Goal: Information Seeking & Learning: Learn about a topic

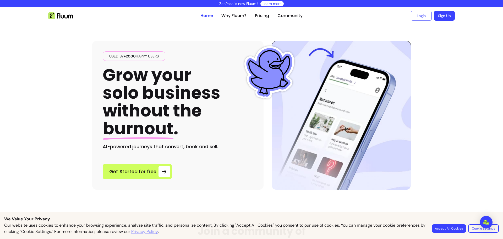
click at [452, 228] on button "Accept All Cookies" at bounding box center [448, 228] width 34 height 8
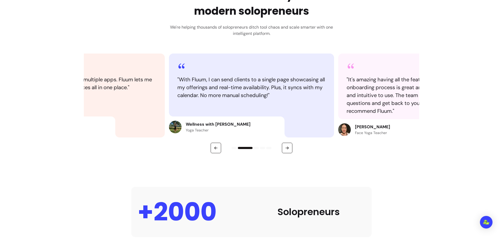
scroll to position [236, 0]
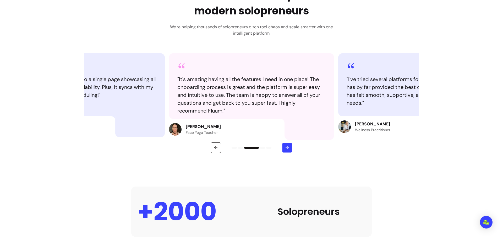
click at [289, 151] on button "button" at bounding box center [287, 147] width 10 height 10
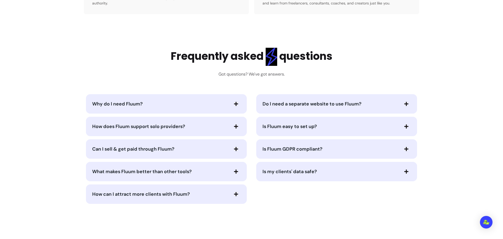
scroll to position [1073, 0]
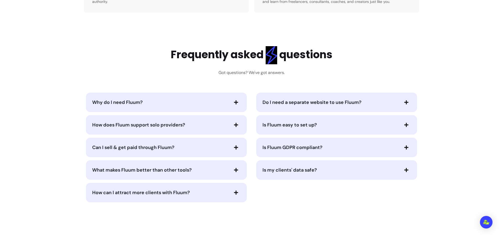
click at [293, 144] on span "Is Fluum GDPR compliant?" at bounding box center [292, 147] width 60 height 6
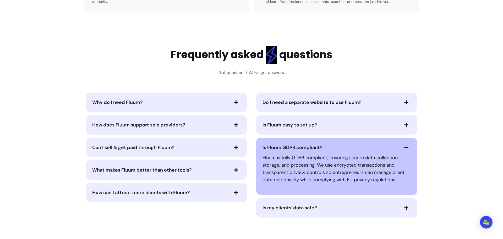
click at [293, 144] on span "Is Fluum GDPR compliant?" at bounding box center [292, 147] width 60 height 6
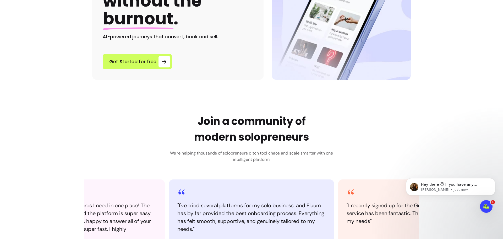
scroll to position [0, 0]
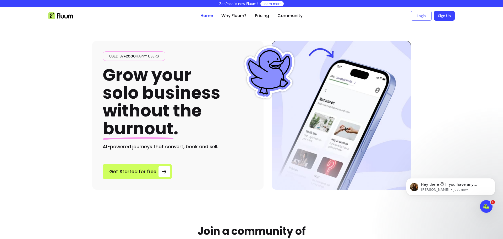
drag, startPoint x: 236, startPoint y: 194, endPoint x: 253, endPoint y: 114, distance: 81.9
click at [231, 15] on link "Why Fluum?" at bounding box center [233, 16] width 25 height 6
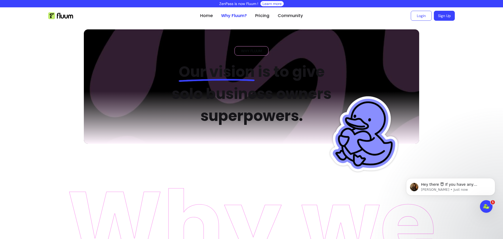
click at [272, 2] on link "Learn more" at bounding box center [271, 3] width 19 height 5
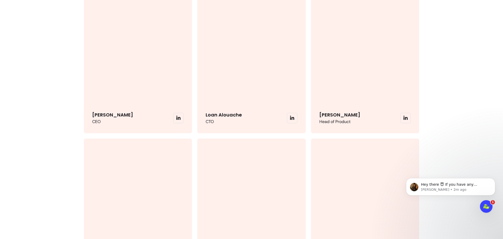
scroll to position [1283, 0]
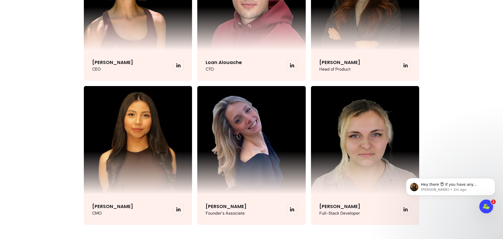
click at [489, 205] on div "Open Intercom Messenger" at bounding box center [484, 205] width 17 height 17
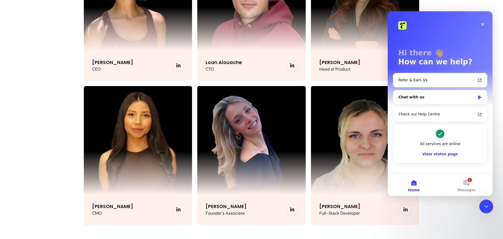
scroll to position [0, 0]
click at [484, 25] on icon "Close" at bounding box center [482, 24] width 4 height 4
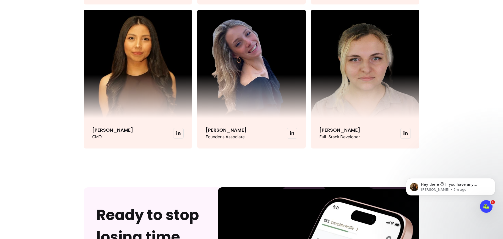
scroll to position [1361, 0]
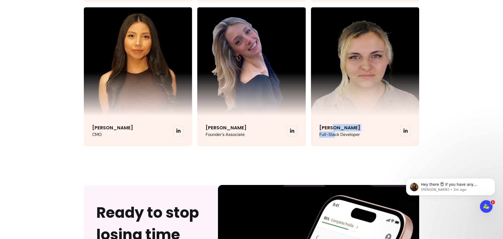
drag, startPoint x: 333, startPoint y: 130, endPoint x: 344, endPoint y: 123, distance: 13.5
click at [342, 125] on p "[PERSON_NAME]" at bounding box center [339, 127] width 41 height 7
drag, startPoint x: 347, startPoint y: 117, endPoint x: 350, endPoint y: 109, distance: 8.9
click at [347, 117] on div "[PERSON_NAME] Full-Stack Developer" at bounding box center [365, 130] width 108 height 30
click at [362, 64] on img at bounding box center [365, 61] width 108 height 108
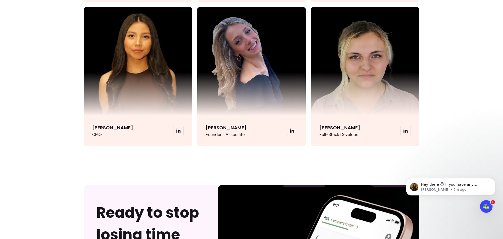
click at [362, 64] on img at bounding box center [365, 61] width 108 height 108
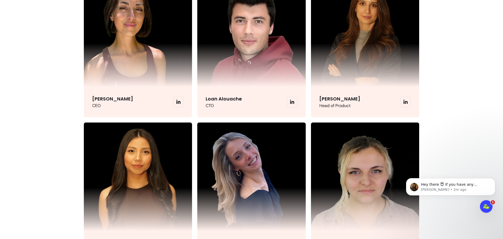
drag, startPoint x: 464, startPoint y: 117, endPoint x: 465, endPoint y: 122, distance: 5.7
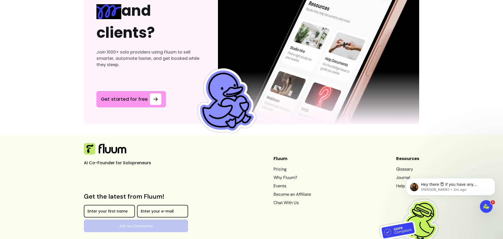
scroll to position [1627, 0]
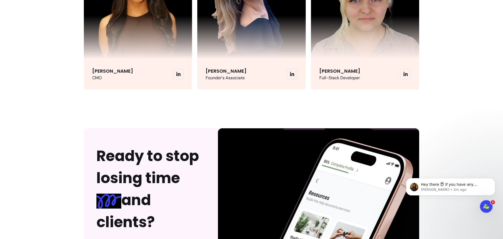
drag, startPoint x: 455, startPoint y: 148, endPoint x: 452, endPoint y: 113, distance: 34.9
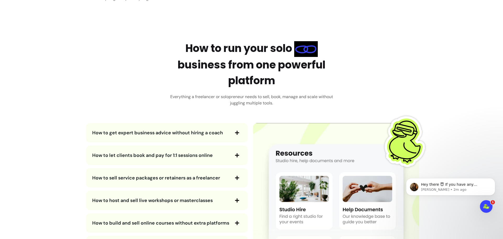
drag, startPoint x: 447, startPoint y: 129, endPoint x: 444, endPoint y: 67, distance: 61.6
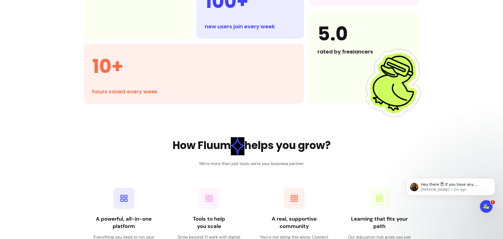
scroll to position [546, 0]
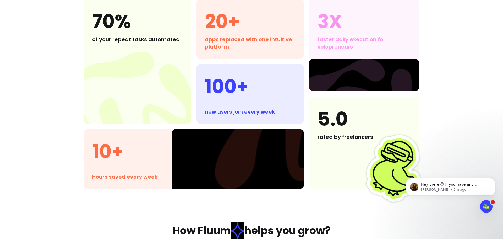
drag, startPoint x: 466, startPoint y: 111, endPoint x: 469, endPoint y: 92, distance: 18.8
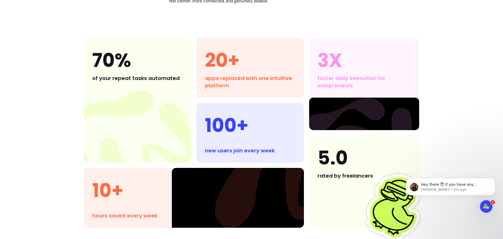
drag, startPoint x: 477, startPoint y: 134, endPoint x: 478, endPoint y: 116, distance: 17.6
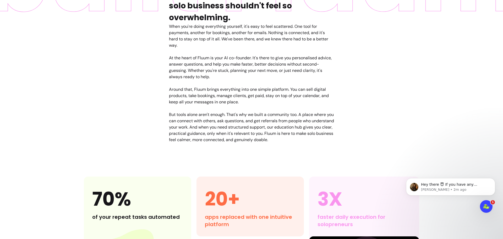
drag, startPoint x: 465, startPoint y: 139, endPoint x: 461, endPoint y: 92, distance: 47.1
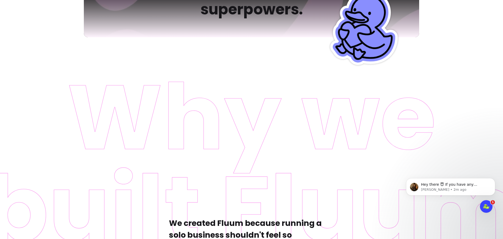
drag, startPoint x: 431, startPoint y: 130, endPoint x: 430, endPoint y: 105, distance: 24.9
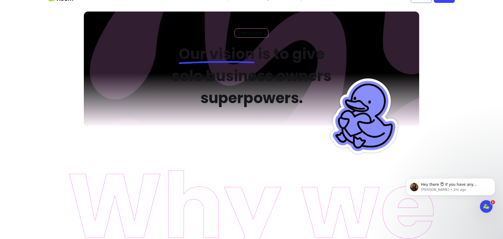
scroll to position [0, 0]
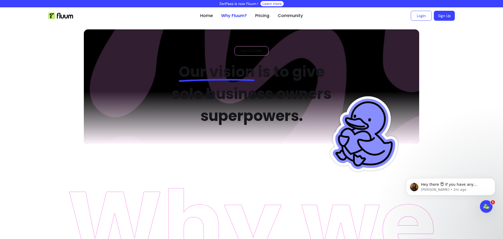
drag, startPoint x: 429, startPoint y: 122, endPoint x: 430, endPoint y: 86, distance: 35.7
drag, startPoint x: 436, startPoint y: 113, endPoint x: 444, endPoint y: 75, distance: 38.9
click at [201, 13] on link "Home" at bounding box center [206, 16] width 13 height 6
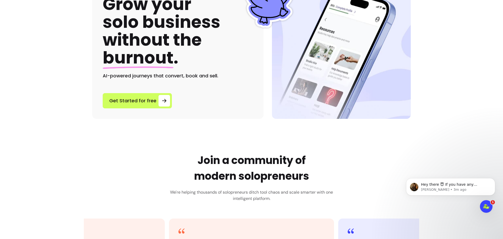
scroll to position [79, 0]
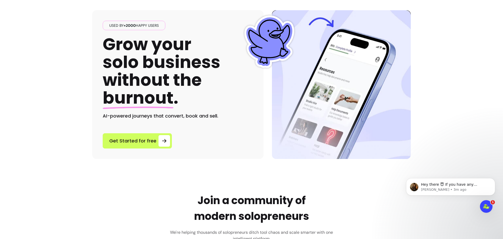
drag, startPoint x: 394, startPoint y: 156, endPoint x: 413, endPoint y: 129, distance: 33.1
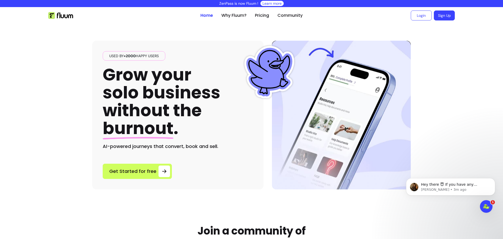
scroll to position [0, 0]
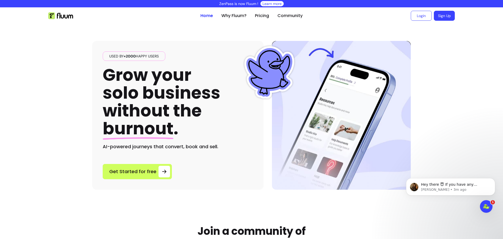
drag, startPoint x: 470, startPoint y: 104, endPoint x: 470, endPoint y: 84, distance: 20.2
drag, startPoint x: 334, startPoint y: 179, endPoint x: 339, endPoint y: 85, distance: 93.8
click at [235, 18] on link "Why Fluum?" at bounding box center [233, 16] width 25 height 6
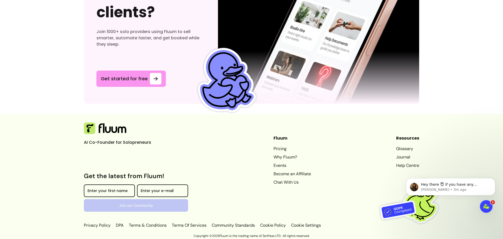
drag, startPoint x: 303, startPoint y: 55, endPoint x: 298, endPoint y: 180, distance: 125.5
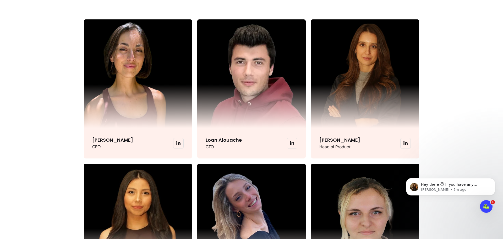
scroll to position [1209, 0]
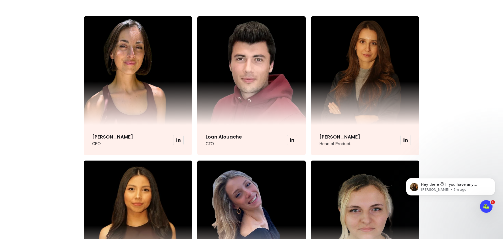
click at [404, 139] on icon at bounding box center [405, 139] width 4 height 4
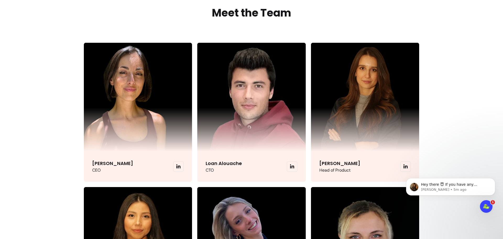
scroll to position [1182, 0]
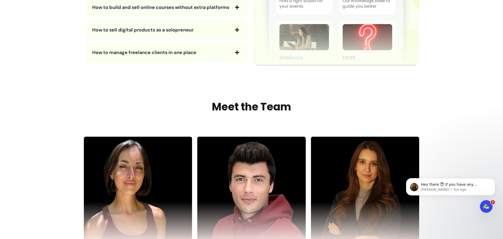
drag, startPoint x: 450, startPoint y: 102, endPoint x: 455, endPoint y: 65, distance: 37.0
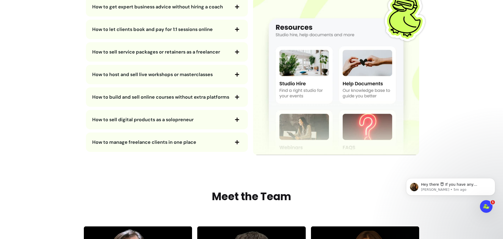
drag, startPoint x: 469, startPoint y: 106, endPoint x: 470, endPoint y: 82, distance: 24.4
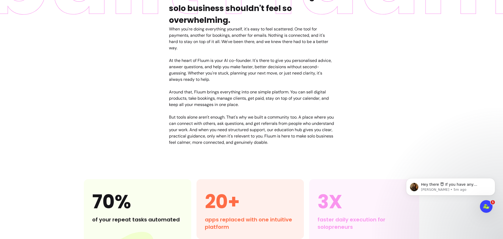
scroll to position [0, 0]
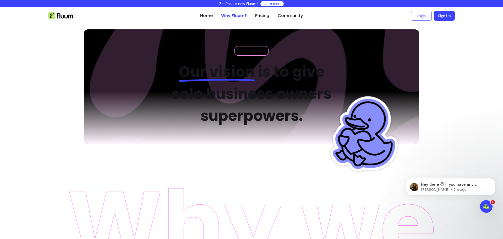
drag, startPoint x: 472, startPoint y: 120, endPoint x: 451, endPoint y: 26, distance: 95.9
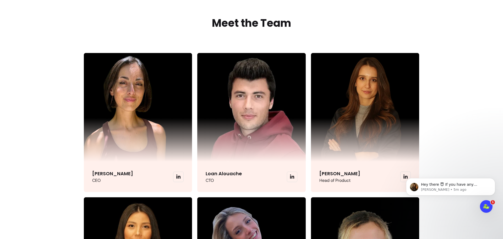
scroll to position [1126, 0]
